Goal: Navigation & Orientation: Find specific page/section

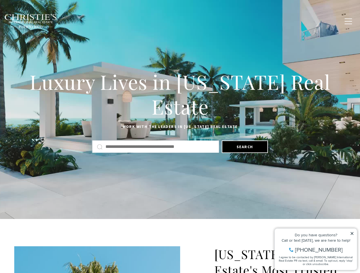
click at [180, 137] on div "Luxury Lives in [US_STATE] Real Estate Work with the leaders in [US_STATE] Real…" at bounding box center [180, 111] width 360 height 88
click at [118, 21] on link "Home Search" at bounding box center [110, 21] width 32 height 14
click at [242, 21] on link "Meet the Team" at bounding box center [238, 21] width 36 height 14
click at [348, 21] on span "button" at bounding box center [347, 21] width 7 height 1
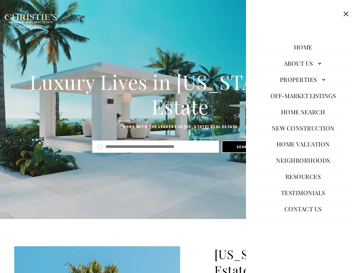
click at [180, 110] on h1 "Luxury Lives in [US_STATE] Real Estate" at bounding box center [179, 94] width 331 height 50
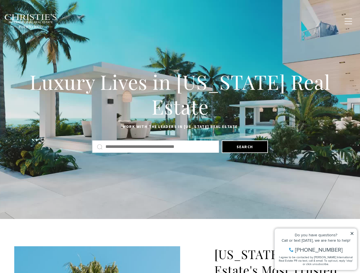
click at [244, 147] on button "Search" at bounding box center [245, 147] width 46 height 13
click at [352, 234] on icon at bounding box center [351, 233] width 3 height 3
